Goal: Task Accomplishment & Management: Manage account settings

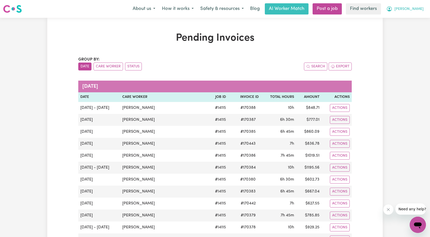
click at [419, 12] on button "[PERSON_NAME]" at bounding box center [405, 9] width 44 height 11
click at [414, 27] on link "Logout" at bounding box center [407, 29] width 40 height 10
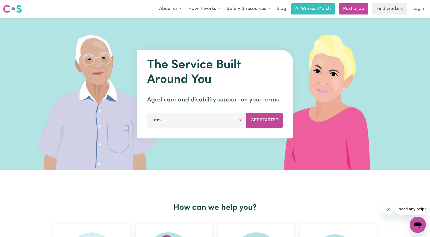
click at [421, 7] on link "Login" at bounding box center [419, 8] width 18 height 11
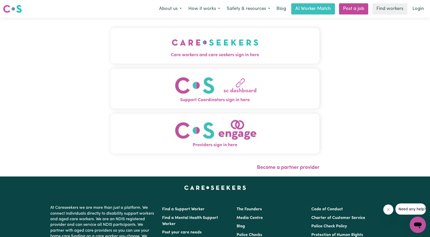
click at [172, 46] on img "Care workers and care seekers sign in here" at bounding box center [215, 42] width 87 height 19
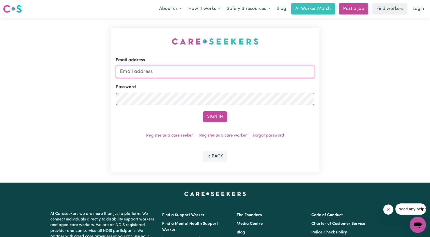
click at [216, 71] on input "Email address" at bounding box center [215, 72] width 199 height 12
drag, startPoint x: 145, startPoint y: 74, endPoint x: 269, endPoint y: 88, distance: 124.4
click at [270, 89] on form "Email address [EMAIL_ADDRESS][PERSON_NAME][DOMAIN_NAME] Password Sign In" at bounding box center [215, 89] width 199 height 65
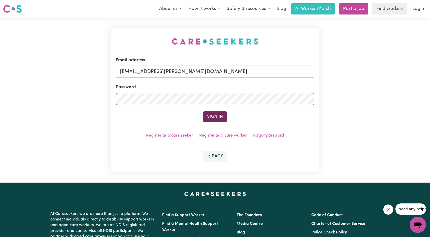
type input "[EMAIL_ADDRESS][PERSON_NAME][DOMAIN_NAME]"
click at [213, 115] on button "Sign In" at bounding box center [215, 116] width 24 height 11
